Goal: Task Accomplishment & Management: Use online tool/utility

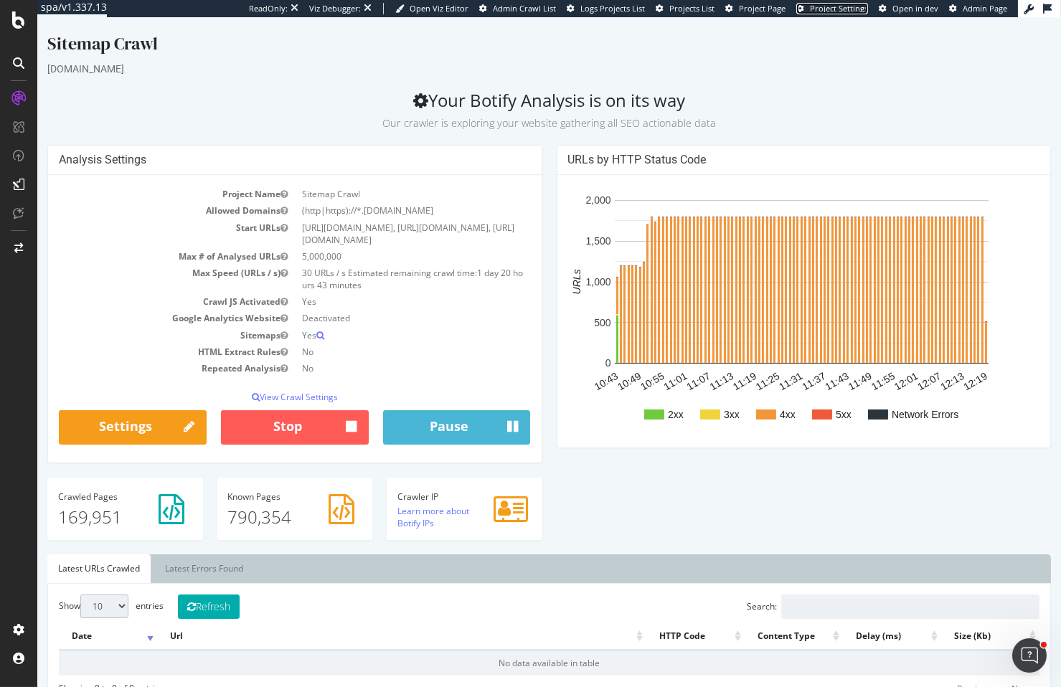
click at [838, 11] on span "Project Settings" at bounding box center [839, 8] width 58 height 11
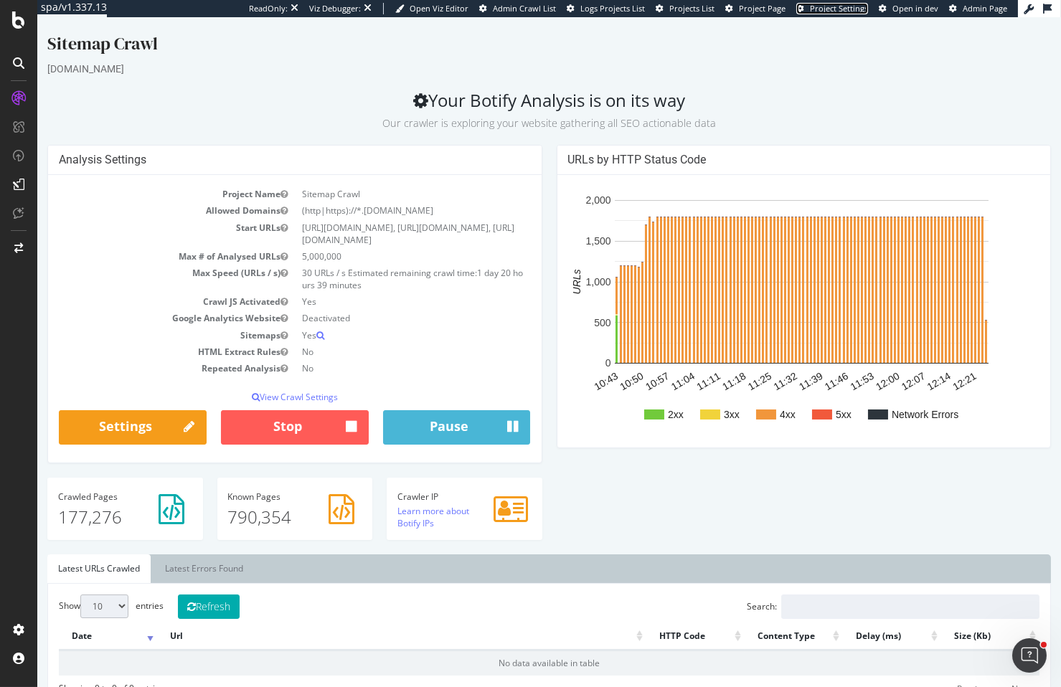
click at [850, 8] on span "Project Settings" at bounding box center [839, 8] width 58 height 11
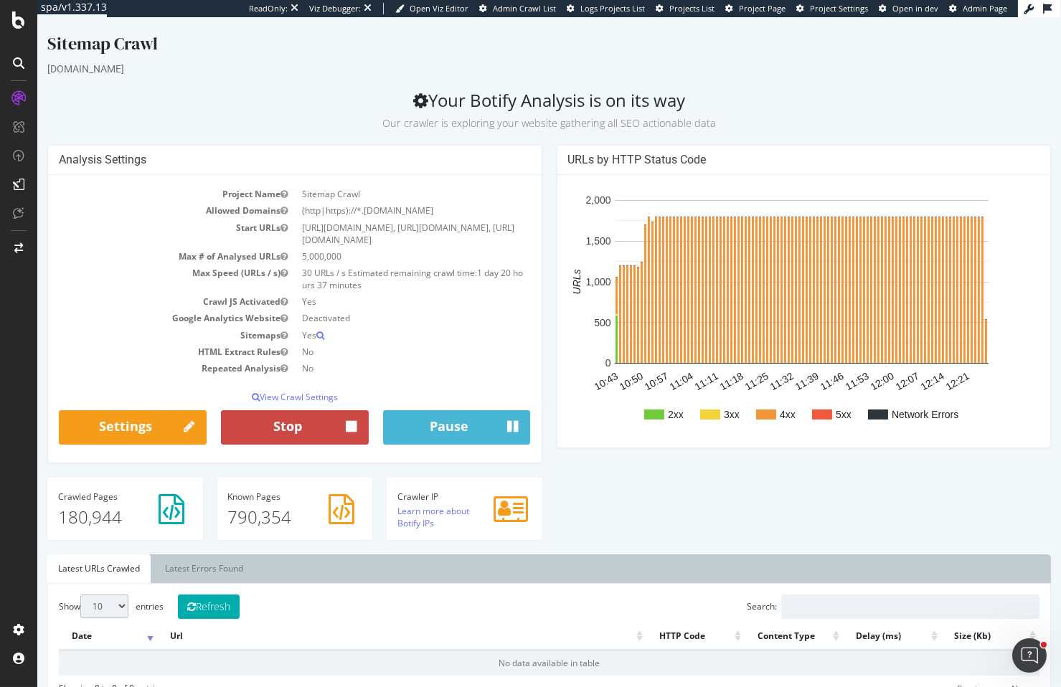
click at [300, 445] on button "Stop" at bounding box center [295, 427] width 148 height 34
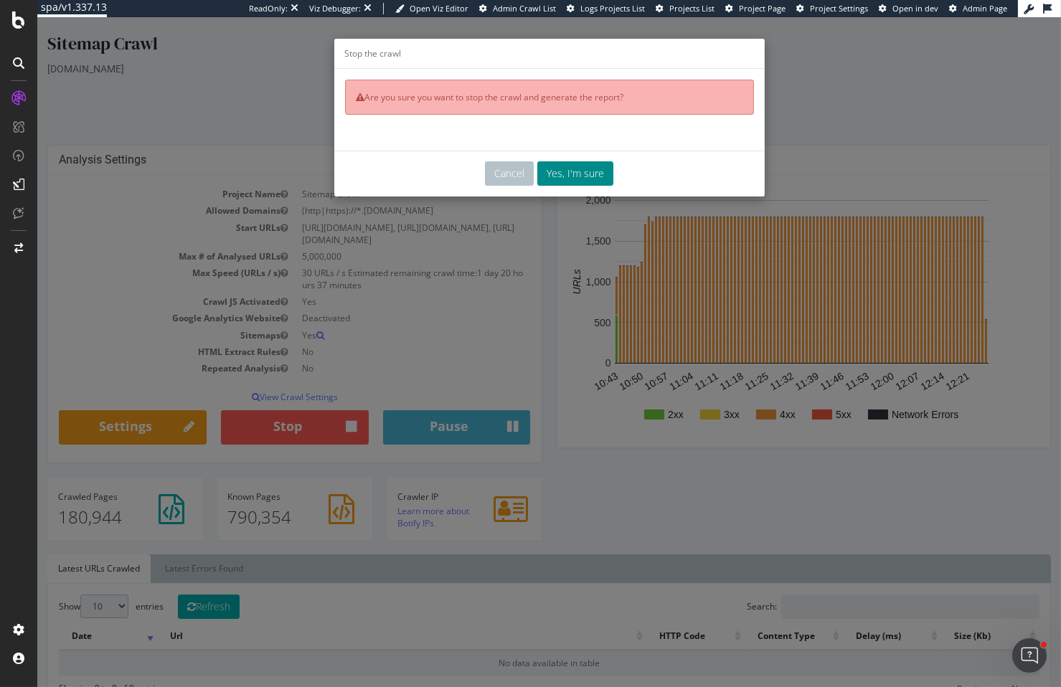
click at [600, 175] on button "Yes, I'm sure" at bounding box center [575, 173] width 76 height 24
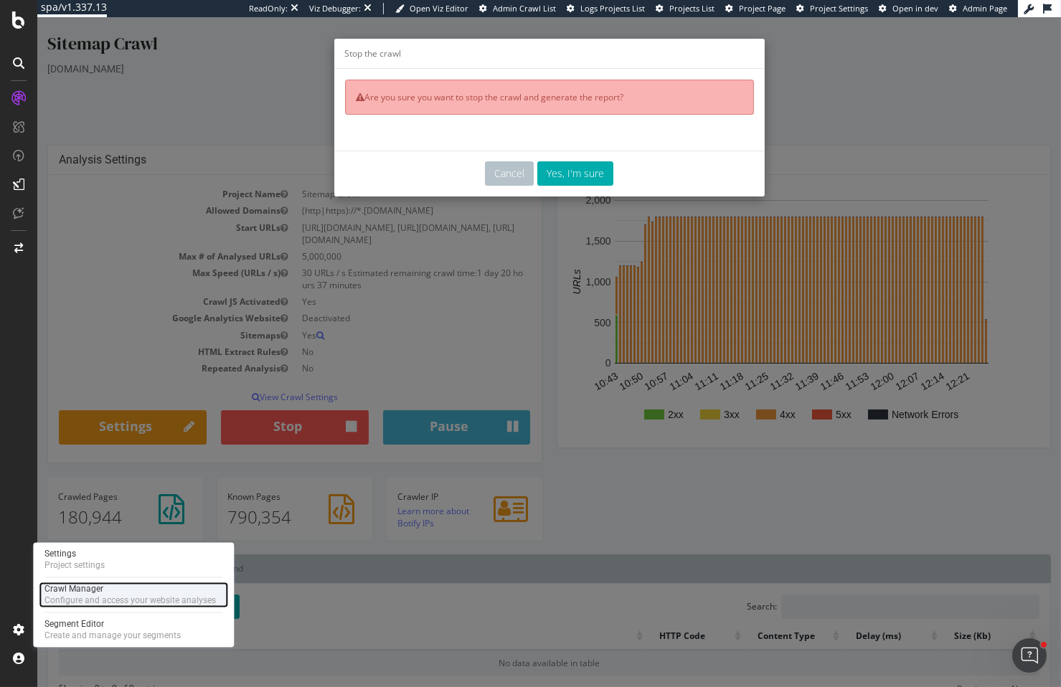
click at [75, 600] on div "Configure and access your website analyses" at bounding box center [129, 600] width 171 height 11
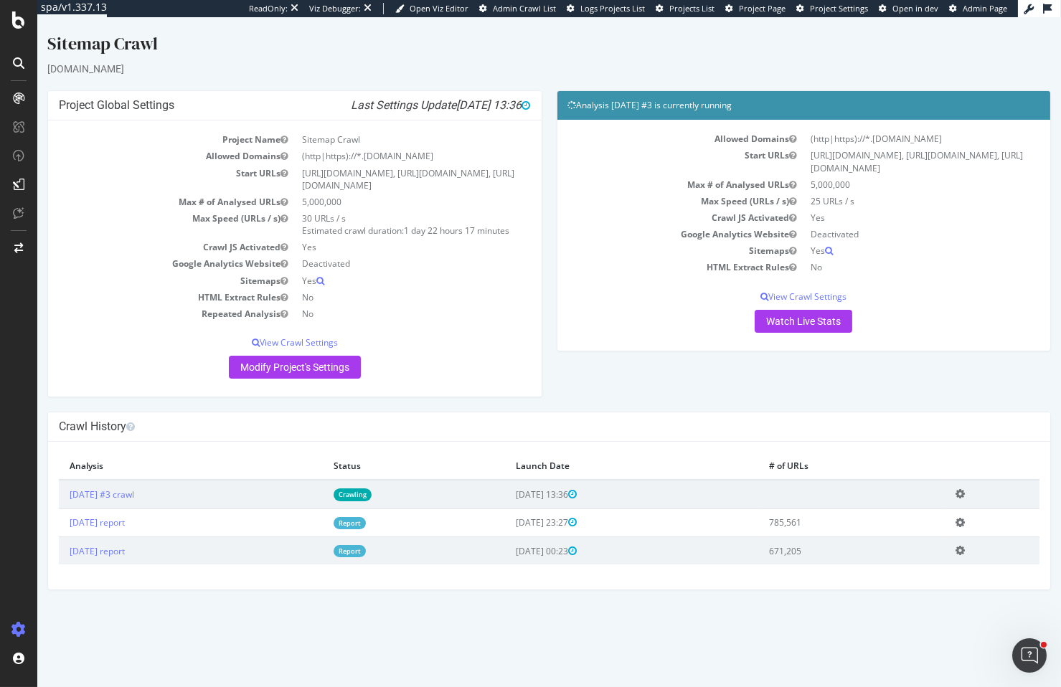
click at [965, 499] on icon at bounding box center [959, 493] width 9 height 11
click at [902, 545] on link "Delete analysis" at bounding box center [907, 535] width 115 height 19
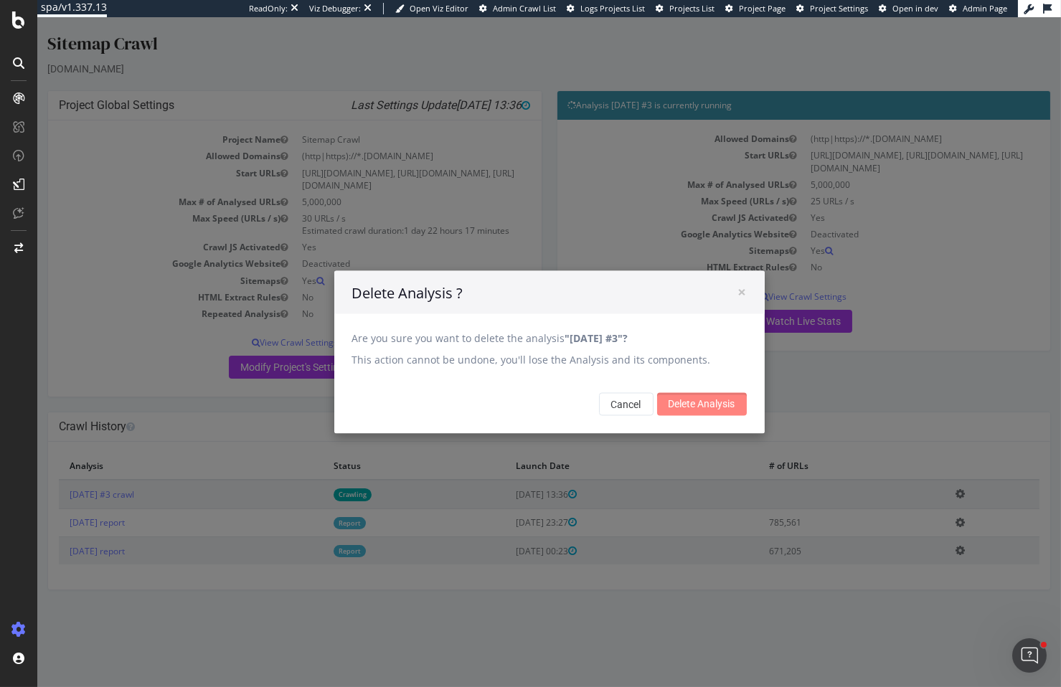
click at [719, 404] on input "Delete Analysis" at bounding box center [702, 404] width 90 height 23
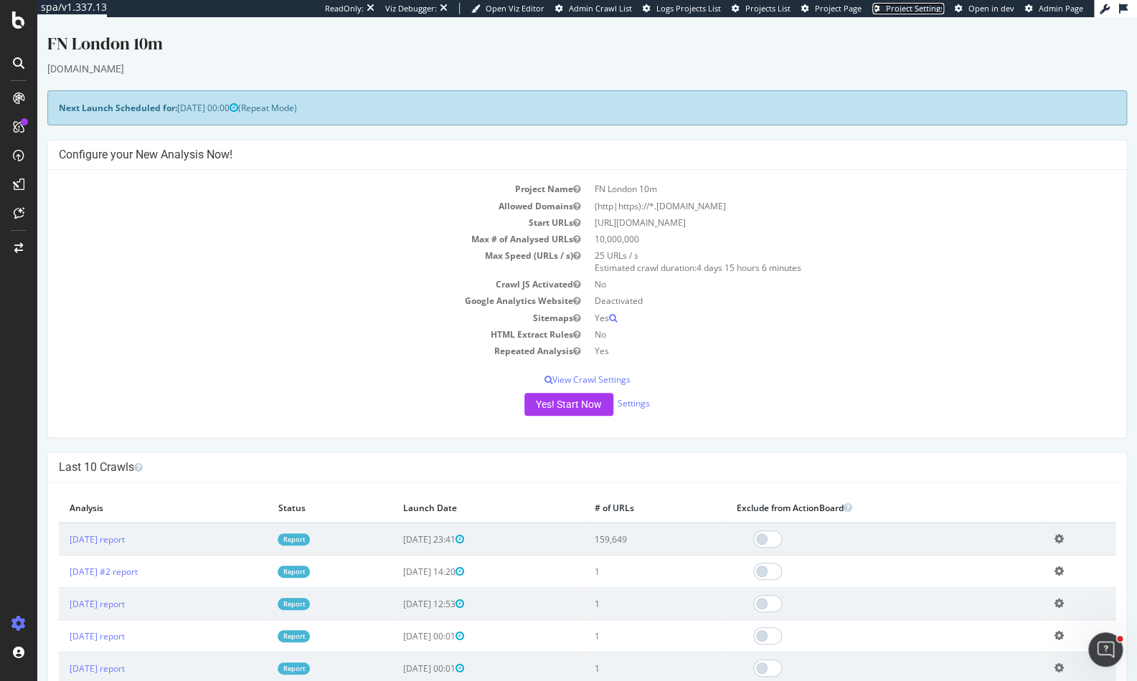
click at [919, 10] on span "Project Settings" at bounding box center [915, 8] width 58 height 11
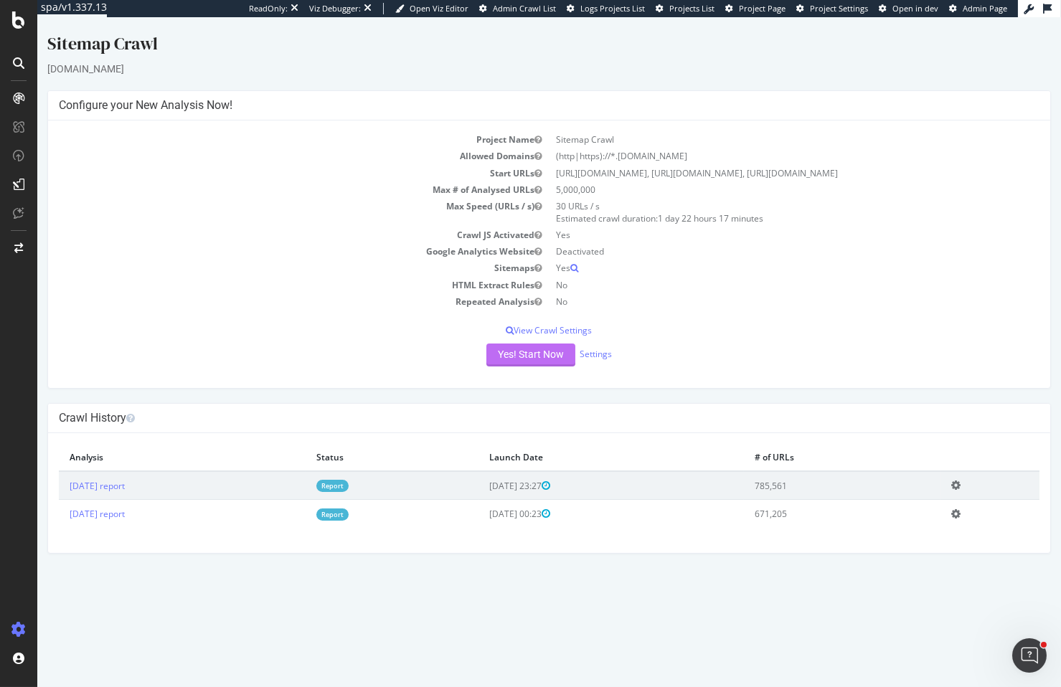
click at [561, 367] on button "Yes! Start Now" at bounding box center [530, 355] width 89 height 23
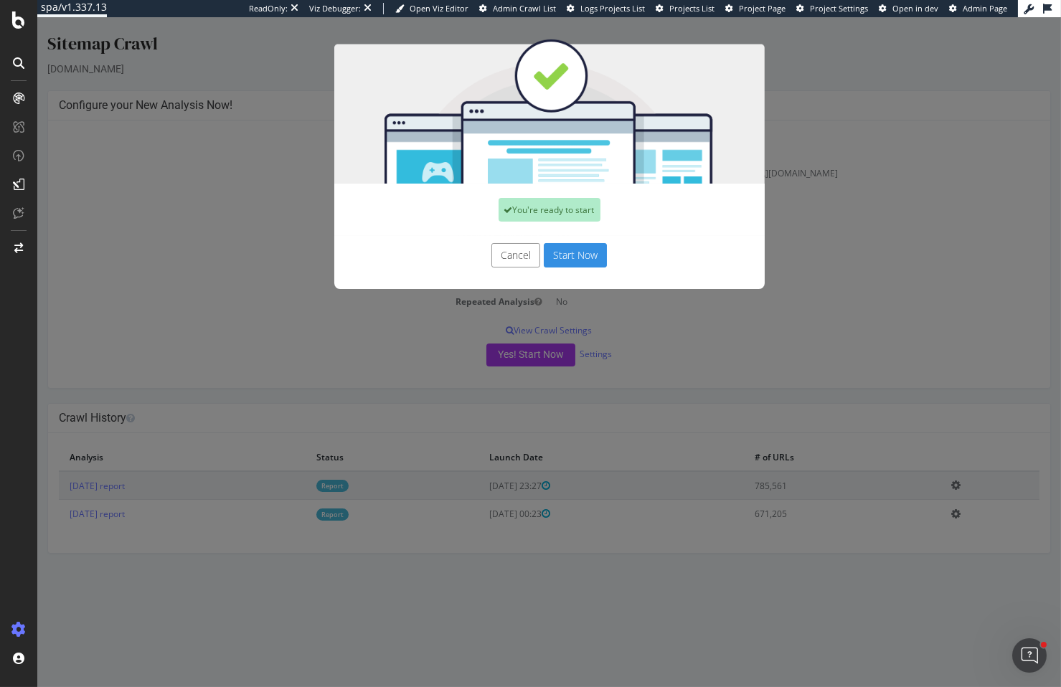
click at [552, 254] on button "Start Now" at bounding box center [575, 255] width 63 height 24
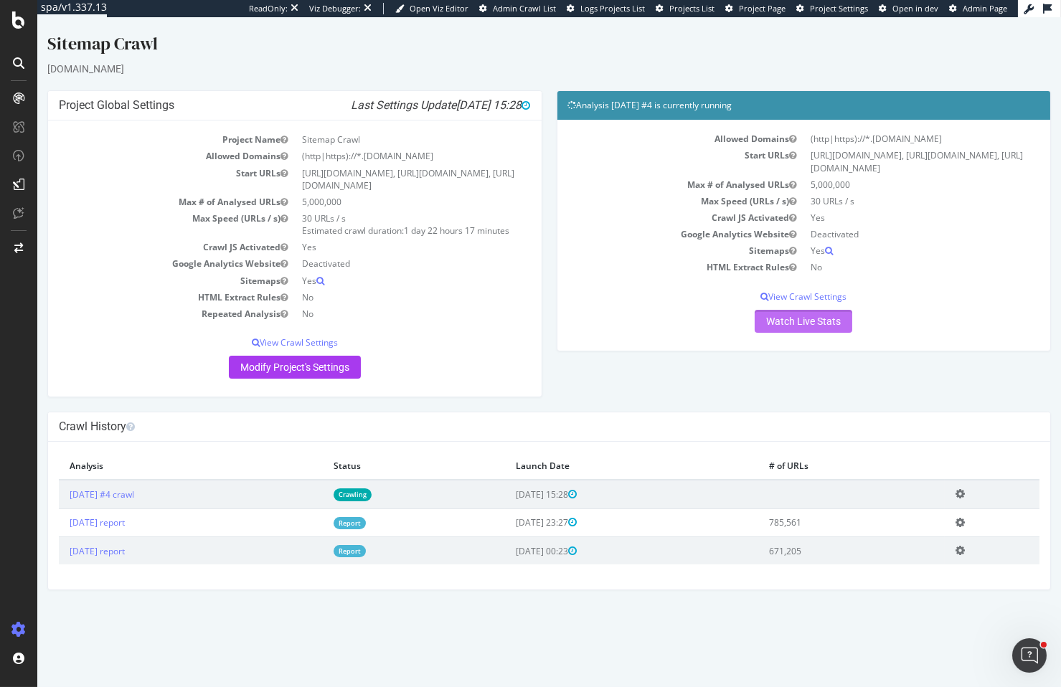
click at [831, 333] on link "Watch Live Stats" at bounding box center [804, 321] width 98 height 23
